Goal: Use online tool/utility: Use online tool/utility

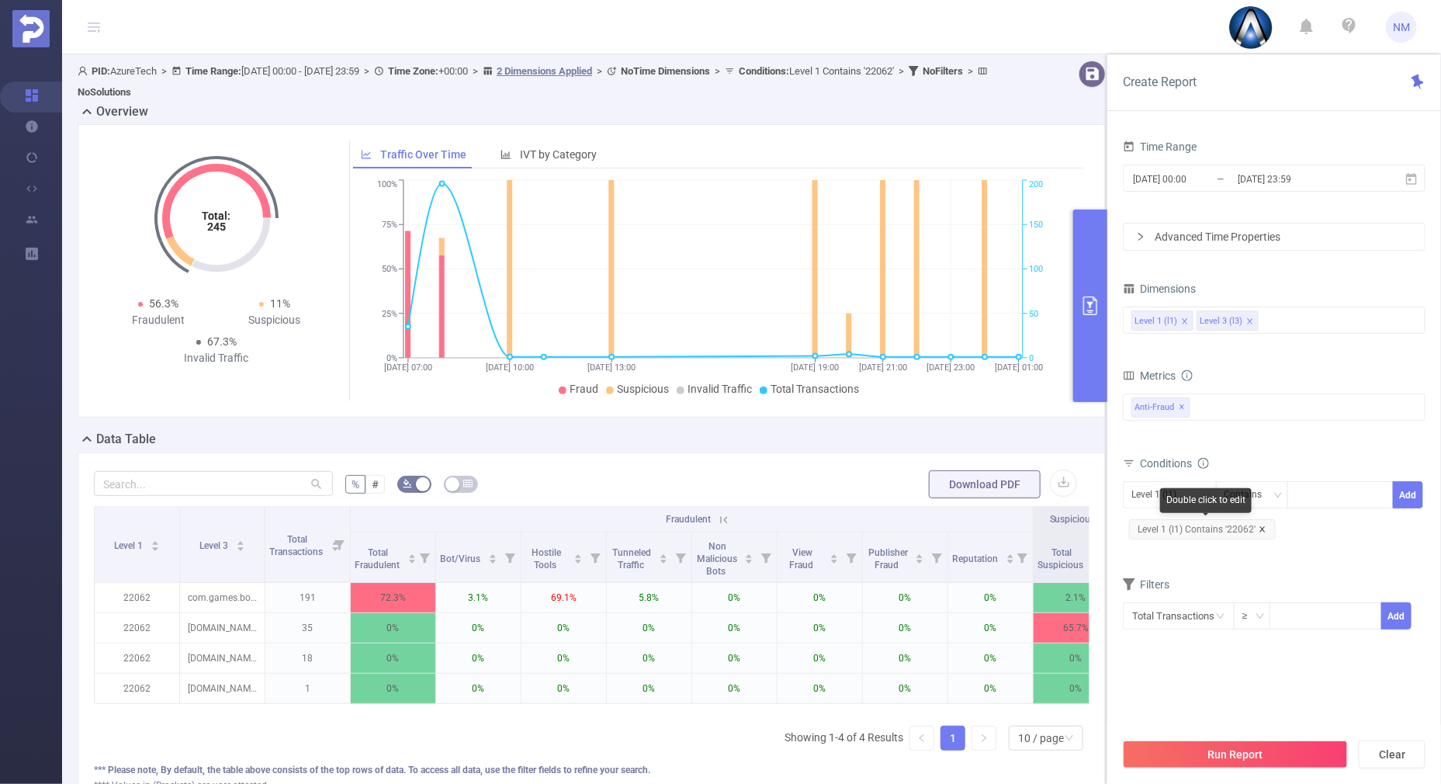
click at [1263, 527] on icon "icon: close" at bounding box center [1263, 529] width 8 height 8
click at [1312, 482] on div at bounding box center [1340, 495] width 89 height 26
type input "1"
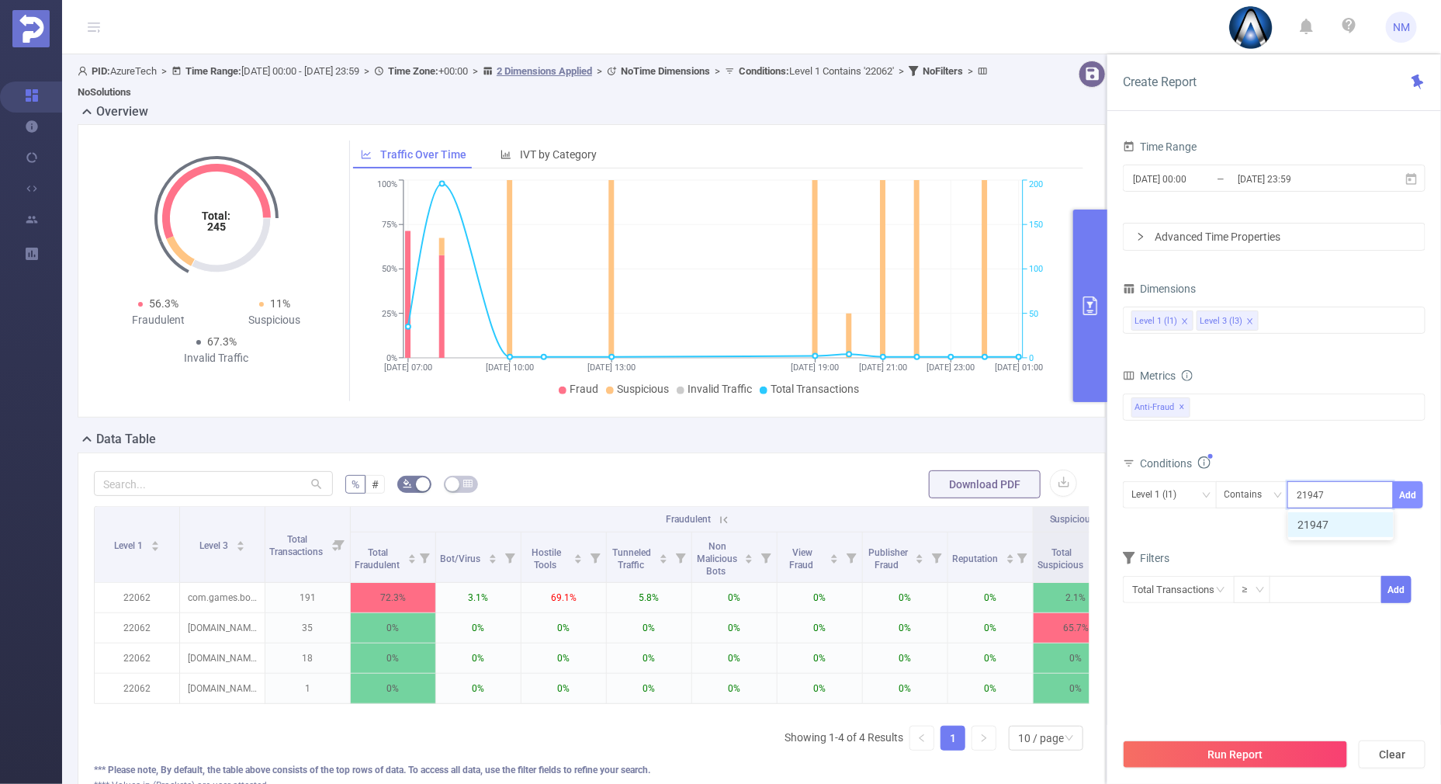
type input "21947"
click at [1418, 493] on button "Add" at bounding box center [1408, 494] width 30 height 27
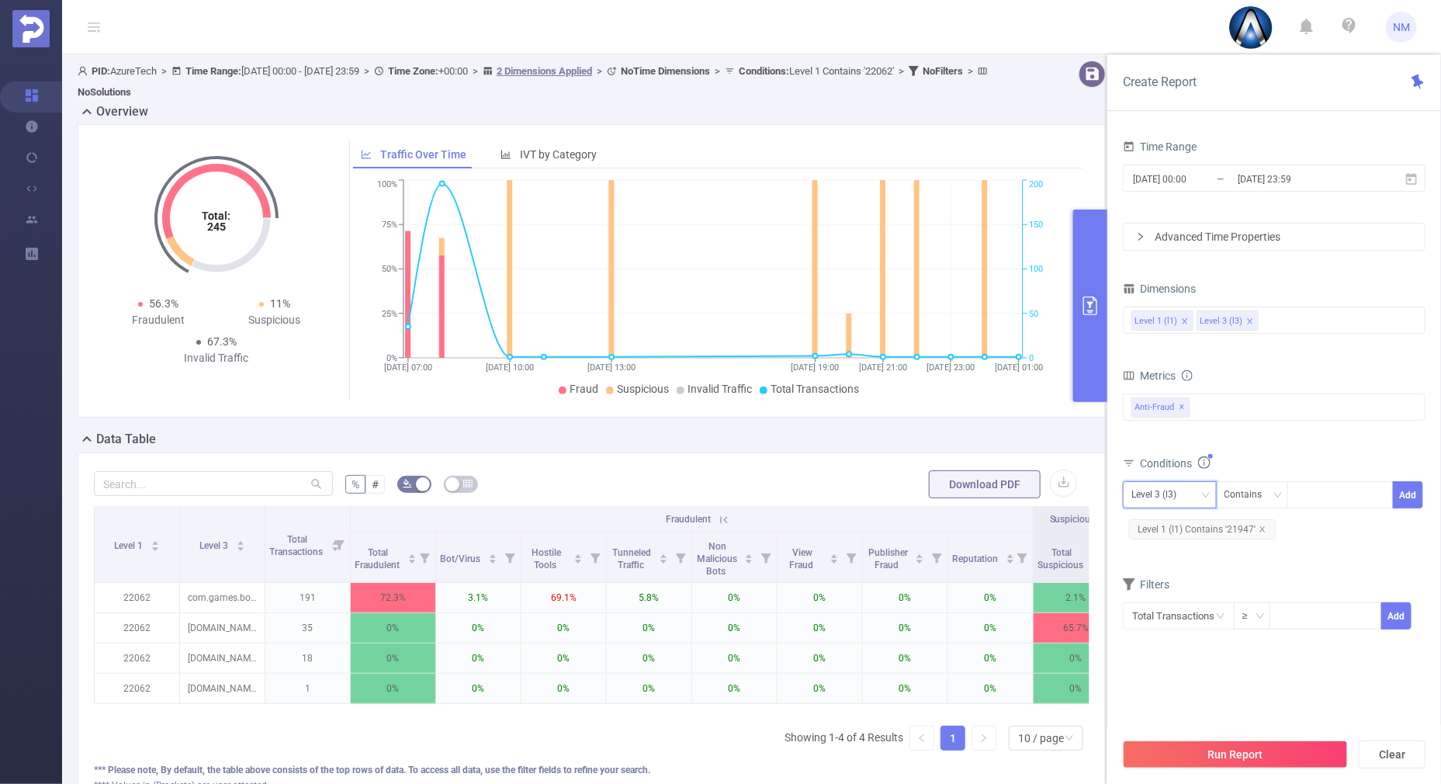
click at [1192, 495] on div "Level 3 (l3)" at bounding box center [1169, 495] width 77 height 26
click at [1180, 528] on li "Level 1 (l1)" at bounding box center [1170, 525] width 94 height 25
click at [1284, 436] on div "Total General IVT Data Centers Disclosed Bots Known Crawlers Irregular Activity…" at bounding box center [1274, 416] width 303 height 46
click at [1191, 741] on button "Run Report" at bounding box center [1235, 754] width 225 height 28
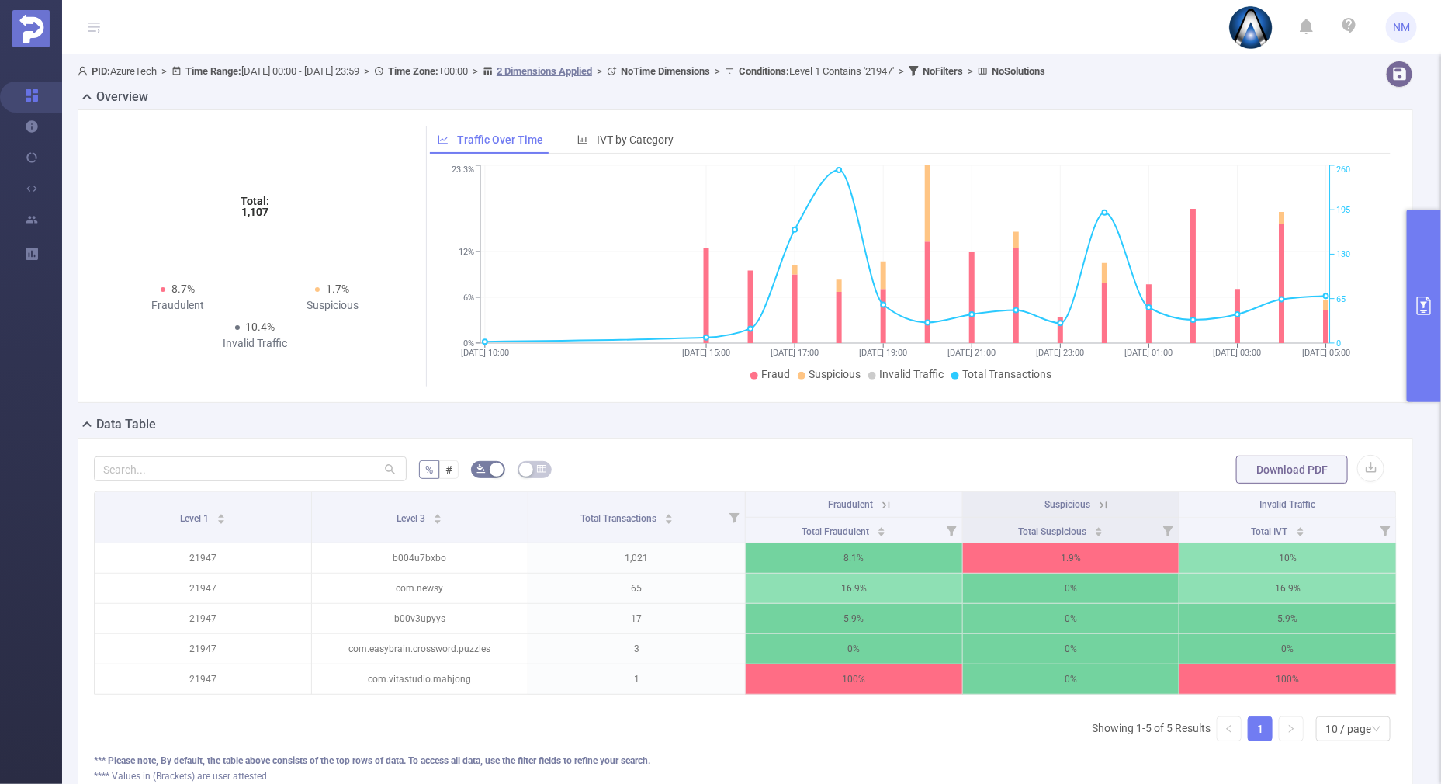
click at [1100, 504] on icon at bounding box center [1103, 504] width 7 height 7
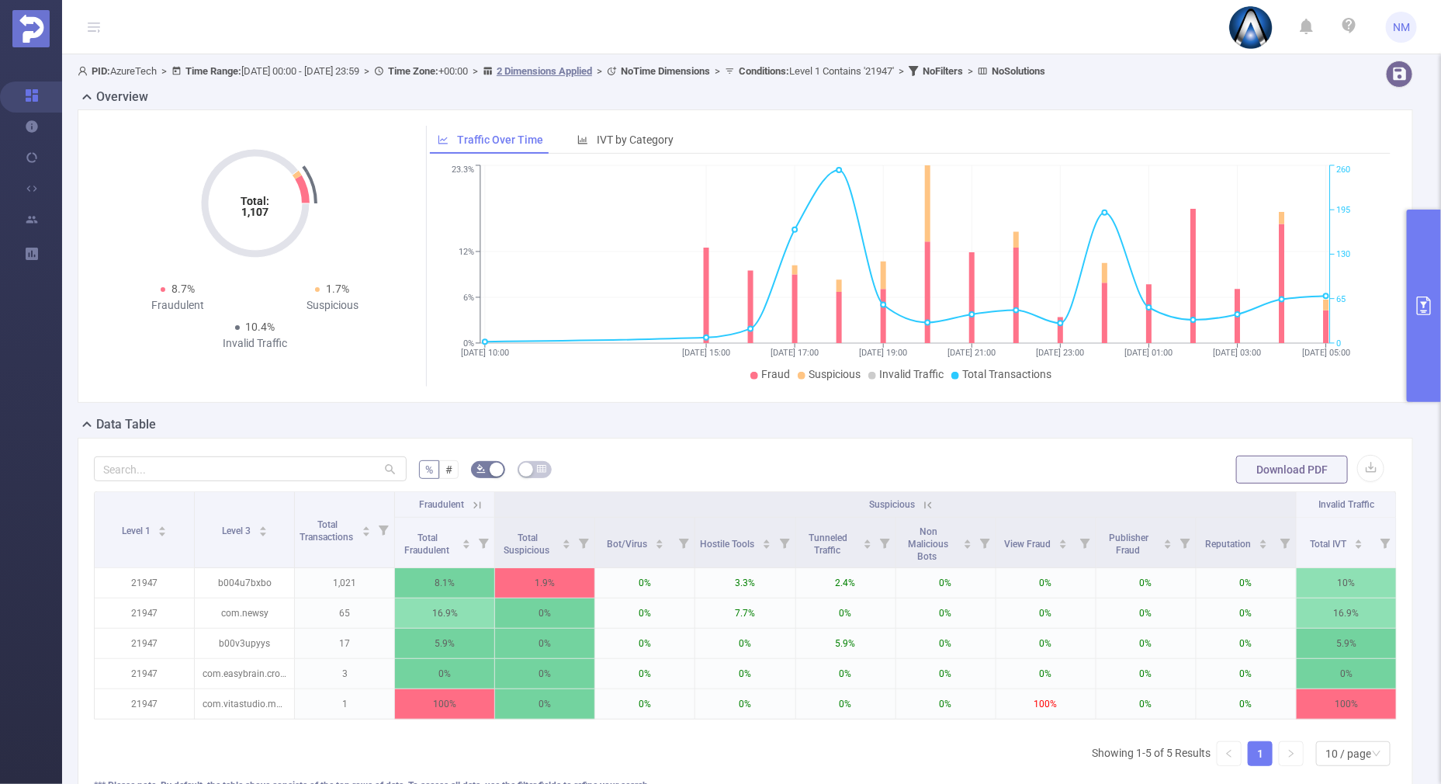
click at [473, 501] on icon at bounding box center [477, 505] width 14 height 14
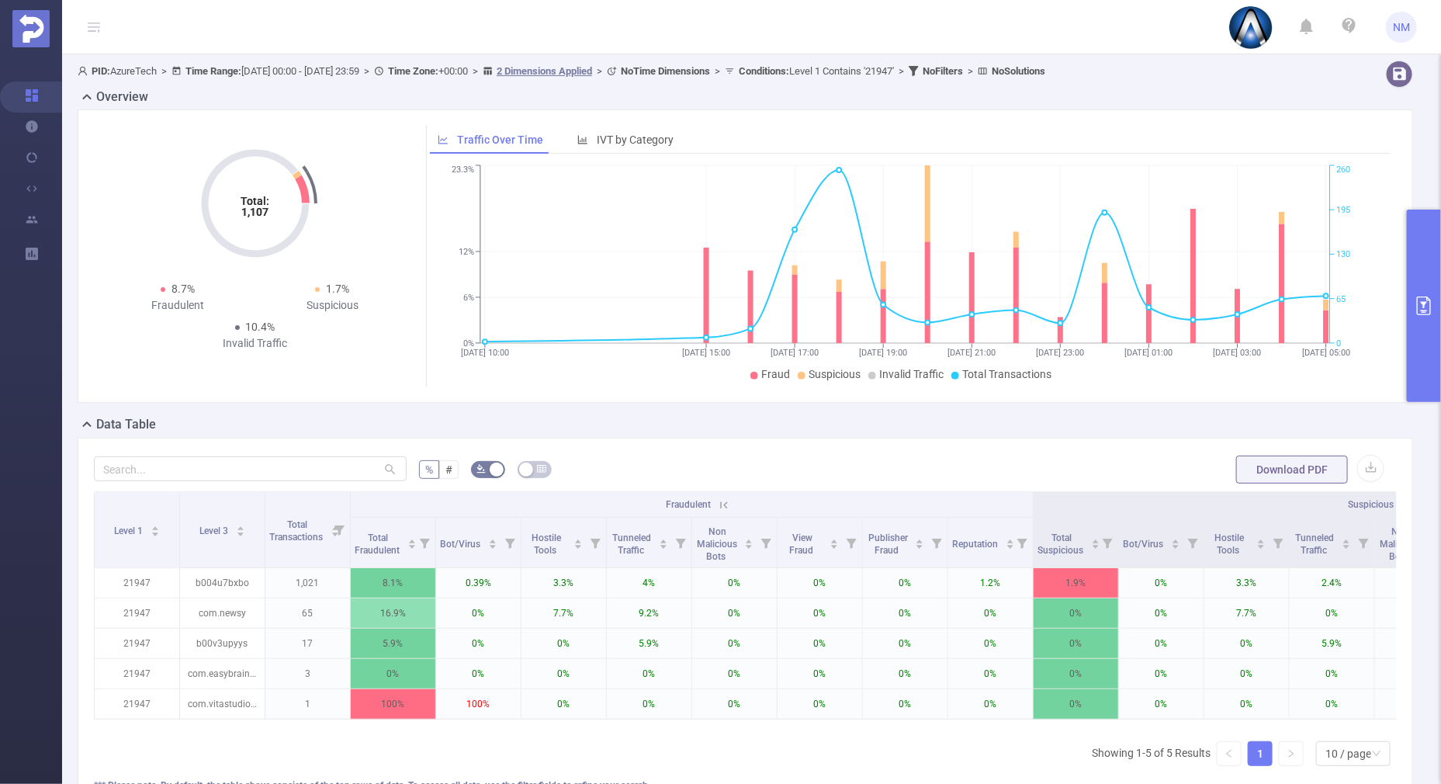
click at [729, 505] on icon at bounding box center [724, 505] width 14 height 14
